Goal: Task Accomplishment & Management: Manage account settings

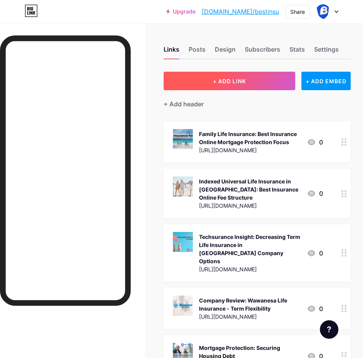
click at [228, 76] on button "+ ADD LINK" at bounding box center [230, 81] width 132 height 18
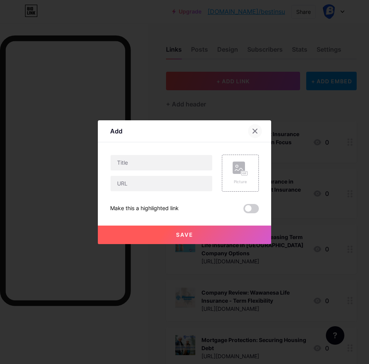
click at [255, 127] on div at bounding box center [255, 131] width 14 height 14
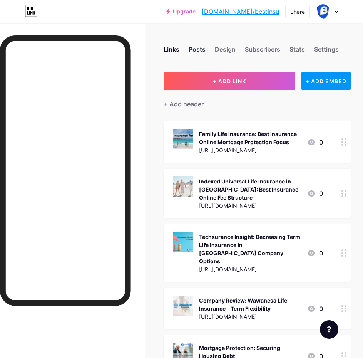
click at [202, 46] on div "Posts" at bounding box center [197, 52] width 17 height 14
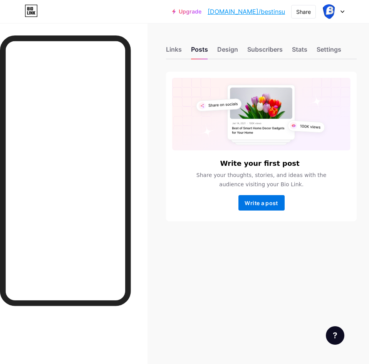
click at [260, 203] on span "Write a post" at bounding box center [261, 202] width 33 height 7
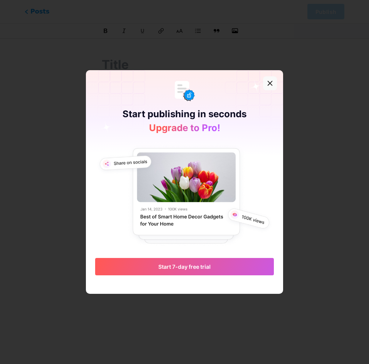
click at [269, 82] on icon at bounding box center [270, 83] width 4 height 4
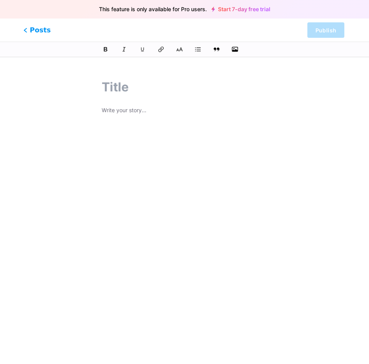
click at [37, 31] on span "Posts" at bounding box center [36, 30] width 27 height 10
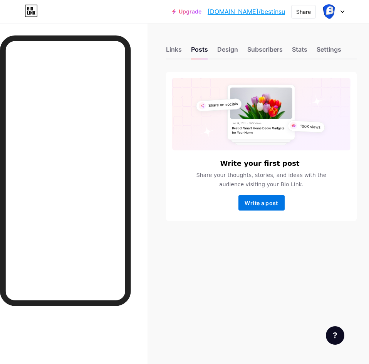
click at [271, 200] on span "Write a post" at bounding box center [261, 202] width 33 height 7
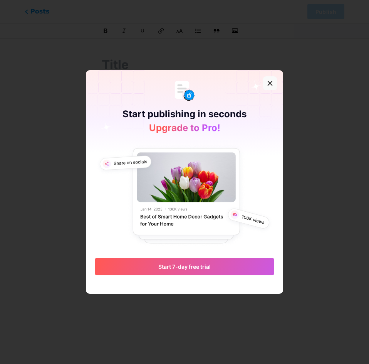
click at [271, 84] on icon at bounding box center [270, 83] width 4 height 4
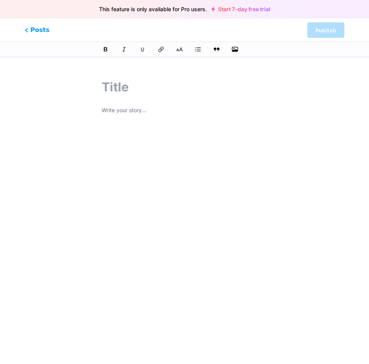
click at [225, 137] on div at bounding box center [185, 202] width 166 height 193
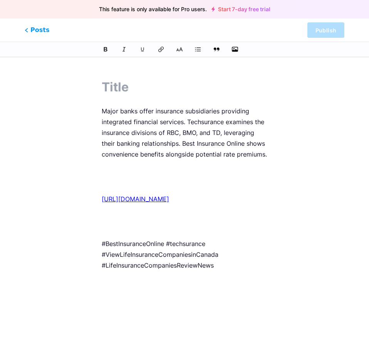
click at [126, 89] on input "text" at bounding box center [185, 87] width 166 height 18
paste input "View Life Insurance Companies in [GEOGRAPHIC_DATA]: Best Insurance Online Bank-…"
type input "View Life Insurance Companies in [GEOGRAPHIC_DATA]: Best Insurance Online Bank-…"
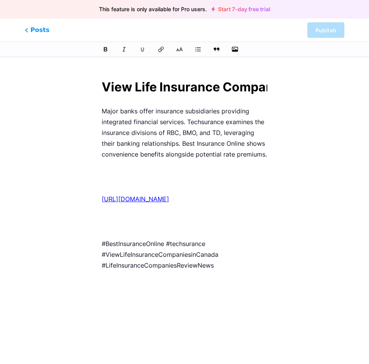
scroll to position [0, 359]
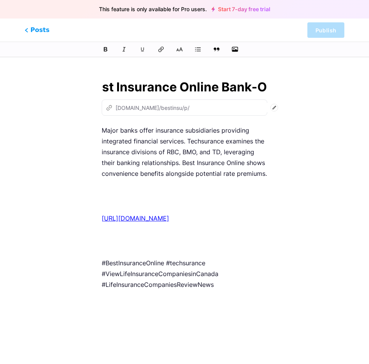
type input "view-life-insurance-companies-in-[GEOGRAPHIC_DATA]-best-insurance-online-bank-o…"
type input "View Life Insurance Companies in [GEOGRAPHIC_DATA]: Best Insurance Online Bank-…"
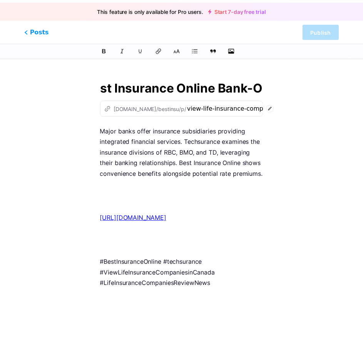
scroll to position [0, 0]
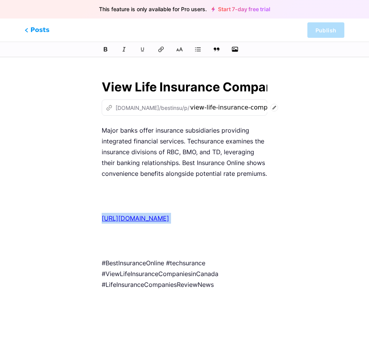
drag, startPoint x: 211, startPoint y: 214, endPoint x: 84, endPoint y: 213, distance: 126.3
click at [84, 213] on div "View Life Insurance Companies in [GEOGRAPHIC_DATA]: Best Insurance Online Bank-…" at bounding box center [184, 202] width 221 height 267
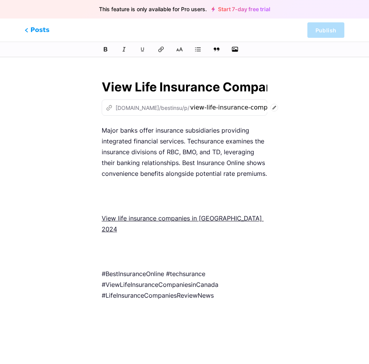
click at [131, 195] on p at bounding box center [185, 196] width 166 height 22
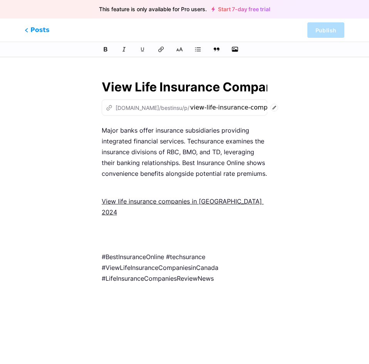
click at [120, 223] on p at bounding box center [185, 234] width 166 height 22
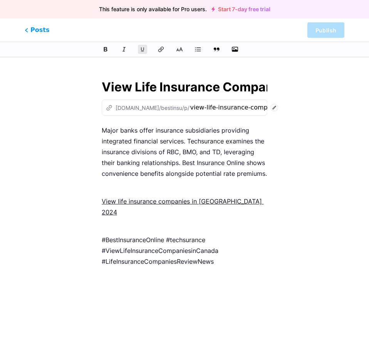
click at [108, 273] on p at bounding box center [185, 284] width 166 height 22
click at [237, 46] on icon "button" at bounding box center [235, 49] width 8 height 8
click at [0, 0] on input "file" at bounding box center [0, 0] width 0 height 0
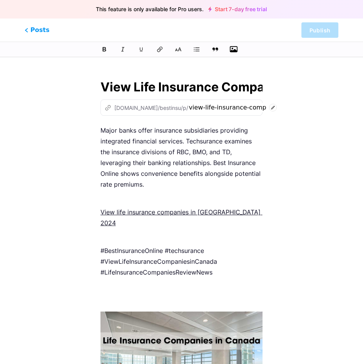
click at [293, 144] on div "This feature is only available for Pro users. Start 7-day free trial Posts Publ…" at bounding box center [181, 255] width 363 height 372
click at [41, 29] on span "Posts" at bounding box center [36, 30] width 27 height 10
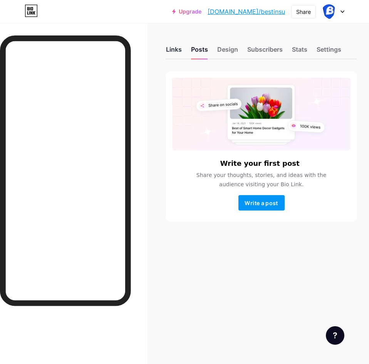
click at [179, 52] on div "Links" at bounding box center [174, 52] width 16 height 14
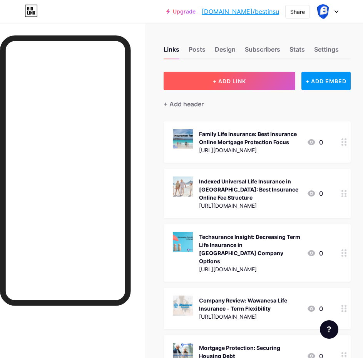
click at [265, 81] on button "+ ADD LINK" at bounding box center [230, 81] width 132 height 18
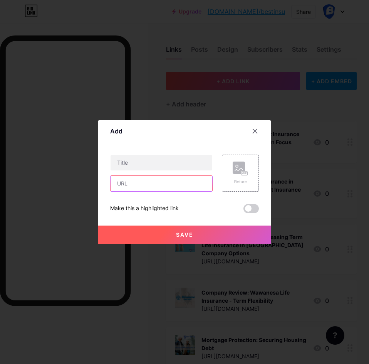
click at [142, 189] on input "text" at bounding box center [162, 183] width 102 height 15
paste input "[URL][DOMAIN_NAME]"
type input "[URL][DOMAIN_NAME]"
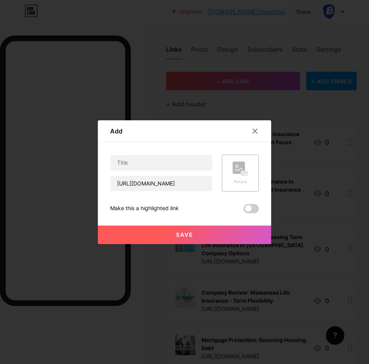
scroll to position [0, 0]
click at [178, 164] on input "text" at bounding box center [162, 162] width 102 height 15
paste input "View Life Insurance Companies in [GEOGRAPHIC_DATA]: Best Insurance Online Bank-…"
type input "View Life Insurance Companies in [GEOGRAPHIC_DATA]: Best Insurance Online Bank-…"
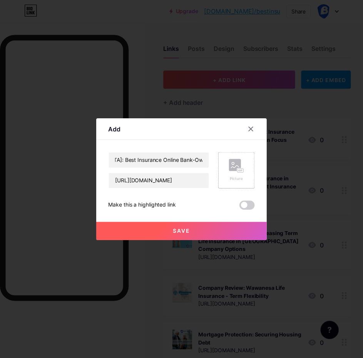
scroll to position [0, 0]
click at [245, 168] on icon at bounding box center [240, 168] width 15 height 14
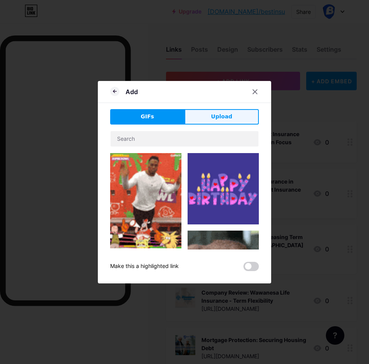
click at [229, 112] on button "Upload" at bounding box center [221, 116] width 74 height 15
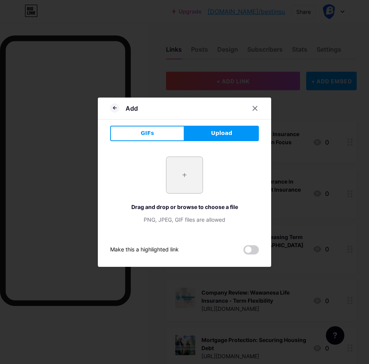
click at [180, 180] on input "file" at bounding box center [184, 175] width 36 height 36
type input "C:\fakepath\Life-Insurance-Companies-in-[GEOGRAPHIC_DATA]jpg"
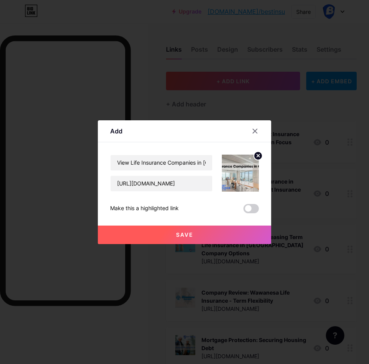
click at [194, 238] on button "Save" at bounding box center [184, 234] width 173 height 18
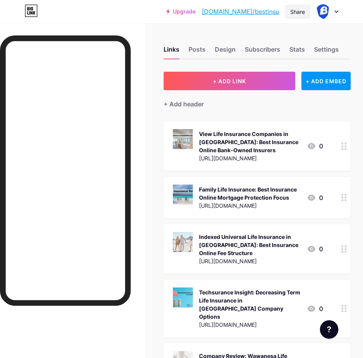
click at [299, 10] on div "Share" at bounding box center [297, 12] width 15 height 8
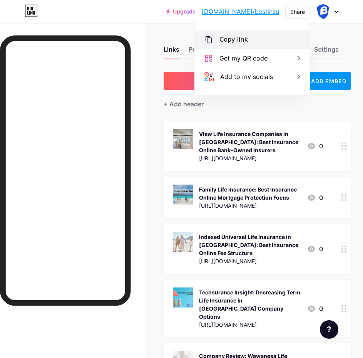
click at [244, 33] on div "Copy link" at bounding box center [252, 39] width 115 height 18
